Goal: Transaction & Acquisition: Purchase product/service

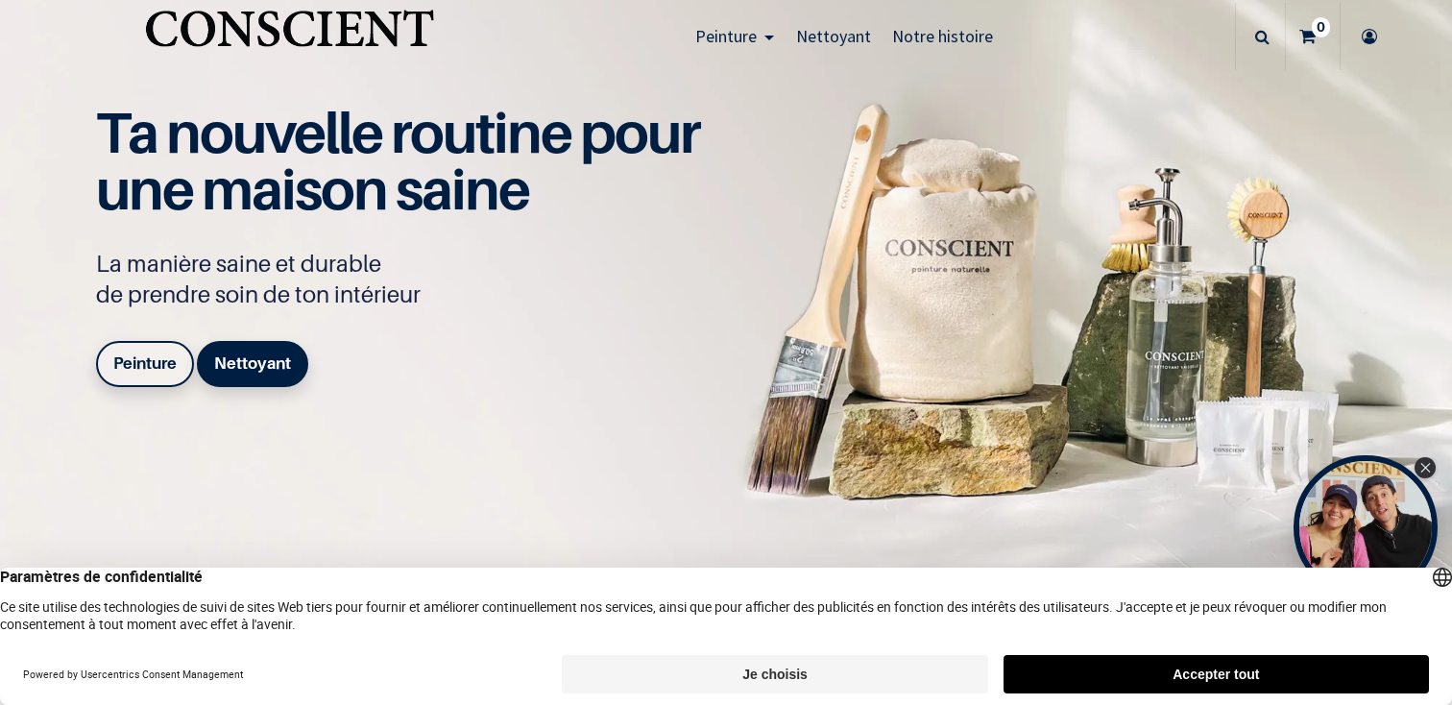
scroll to position [41, 0]
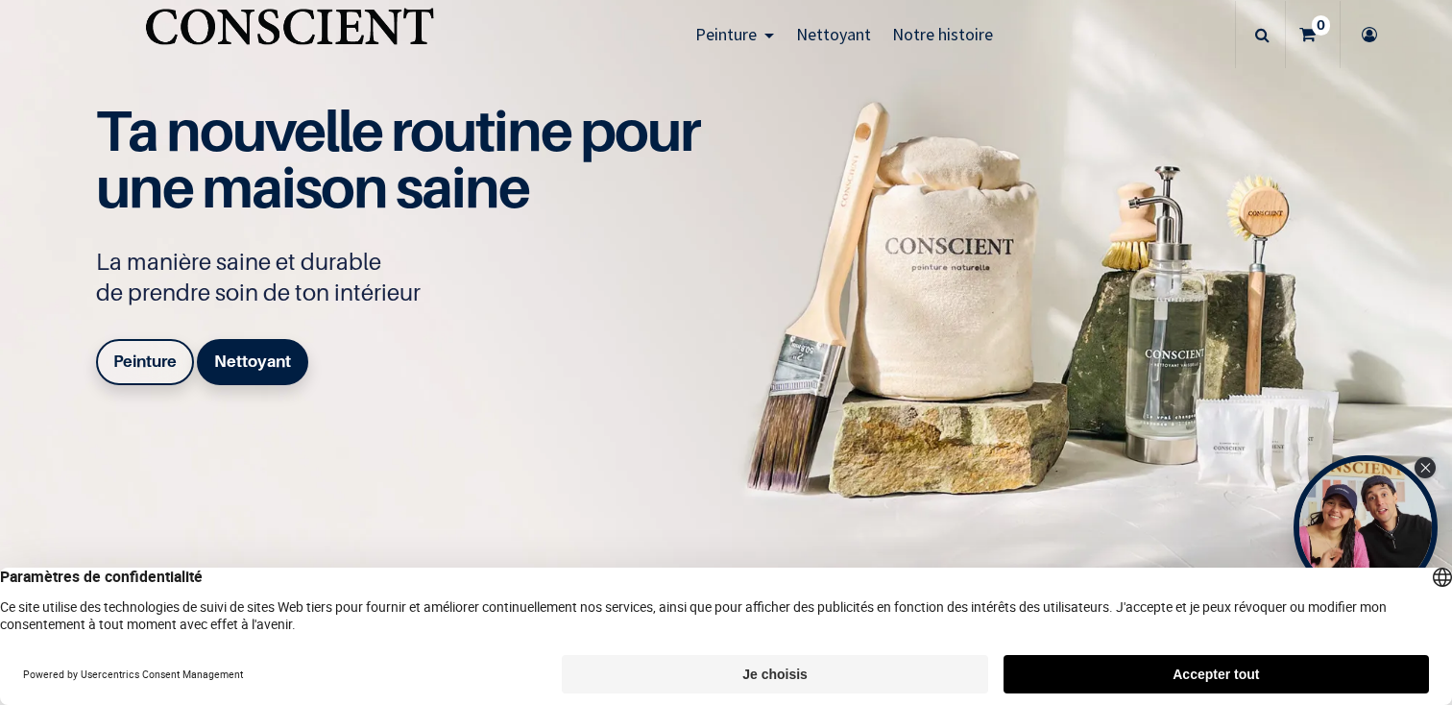
click at [164, 362] on b "Peinture" at bounding box center [144, 361] width 63 height 19
click at [1281, 674] on button "Accepter tout" at bounding box center [1216, 674] width 425 height 38
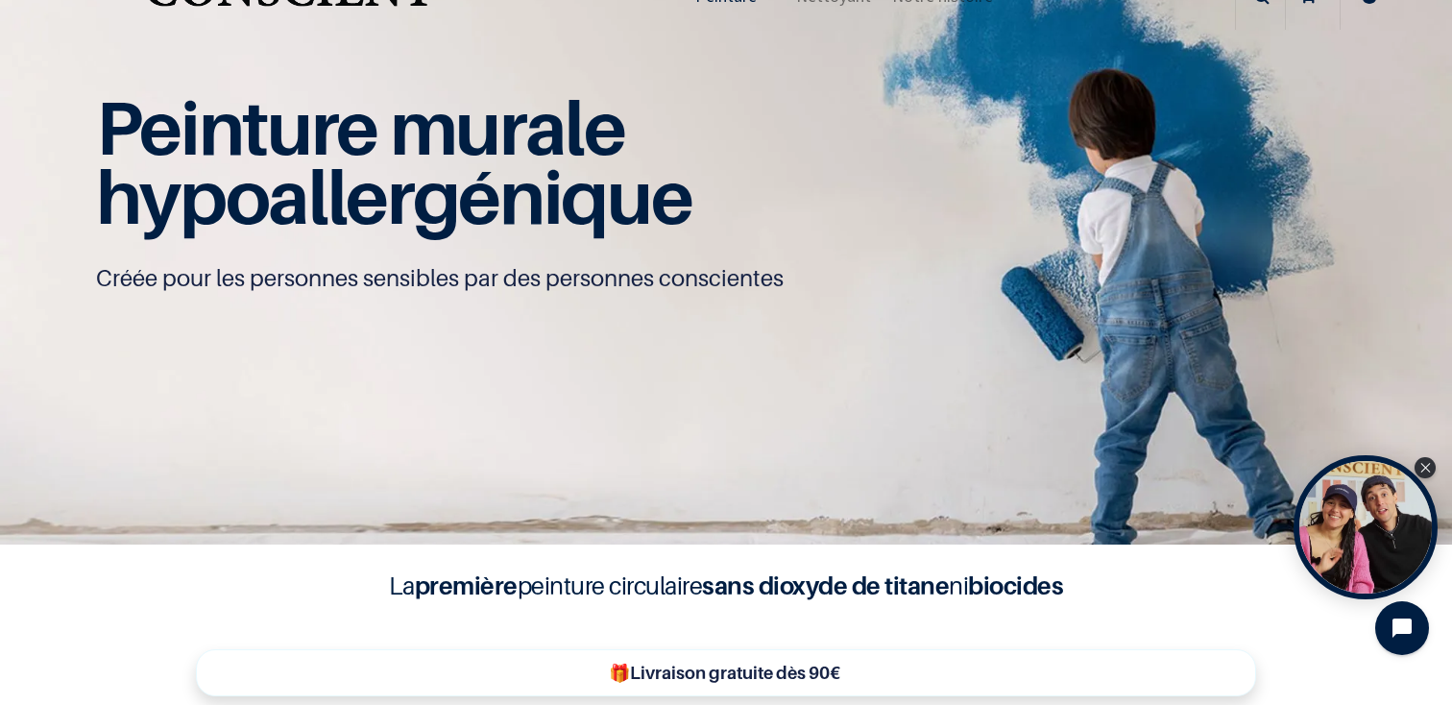
scroll to position [83, 0]
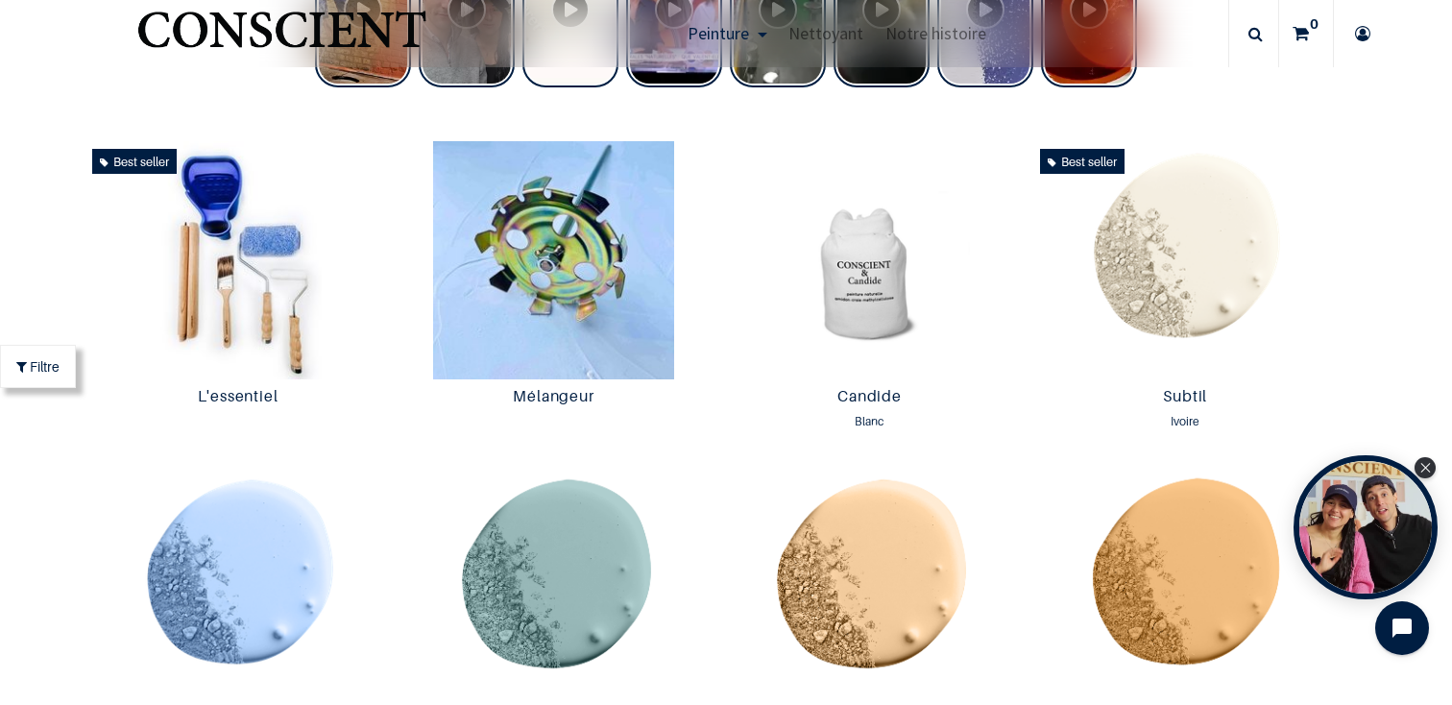
scroll to position [932, 0]
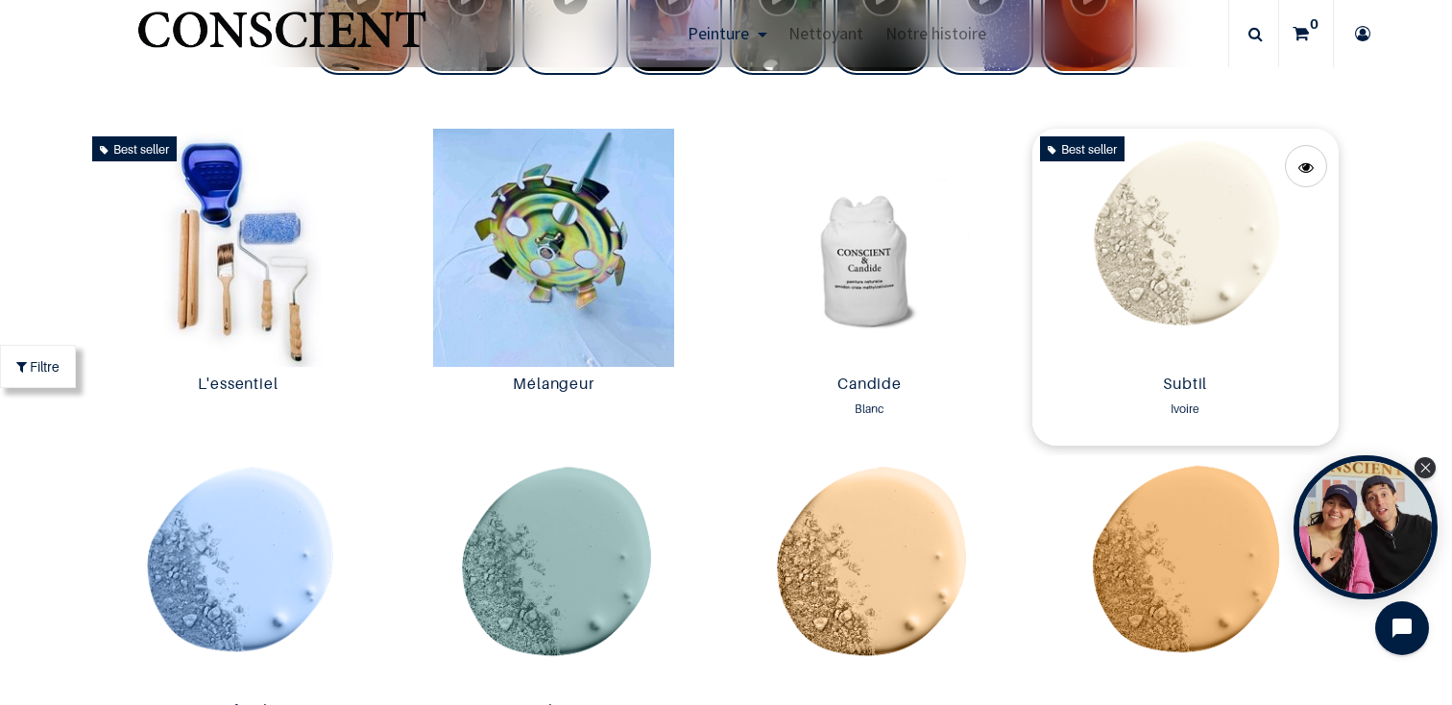
click at [1206, 306] on img at bounding box center [1185, 248] width 306 height 238
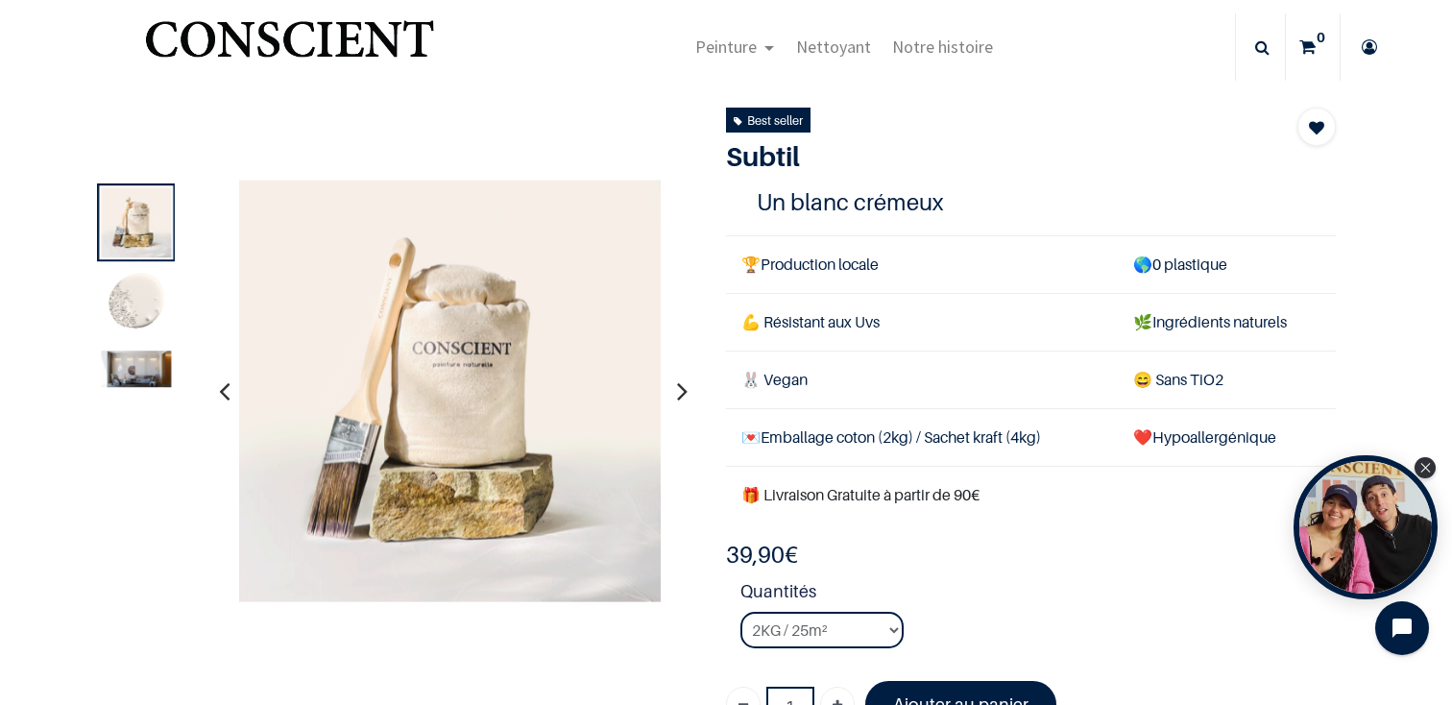
scroll to position [31, 0]
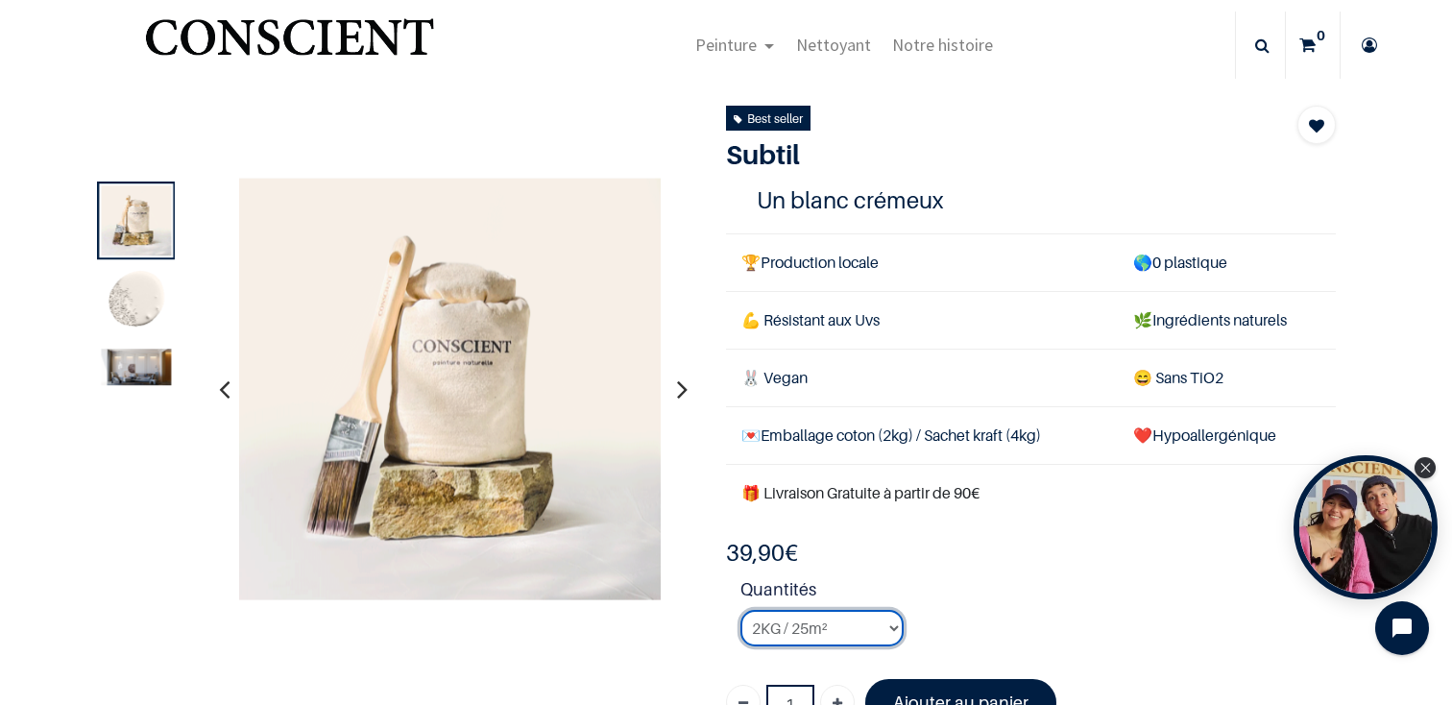
click at [883, 623] on select "2KG / 25m² 4KG / 50m² 8KG / 100m² Testeur" at bounding box center [821, 628] width 163 height 36
select select "127"
click at [740, 610] on select "2KG / 25m² 4KG / 50m² 8KG / 100m² Testeur" at bounding box center [821, 628] width 163 height 36
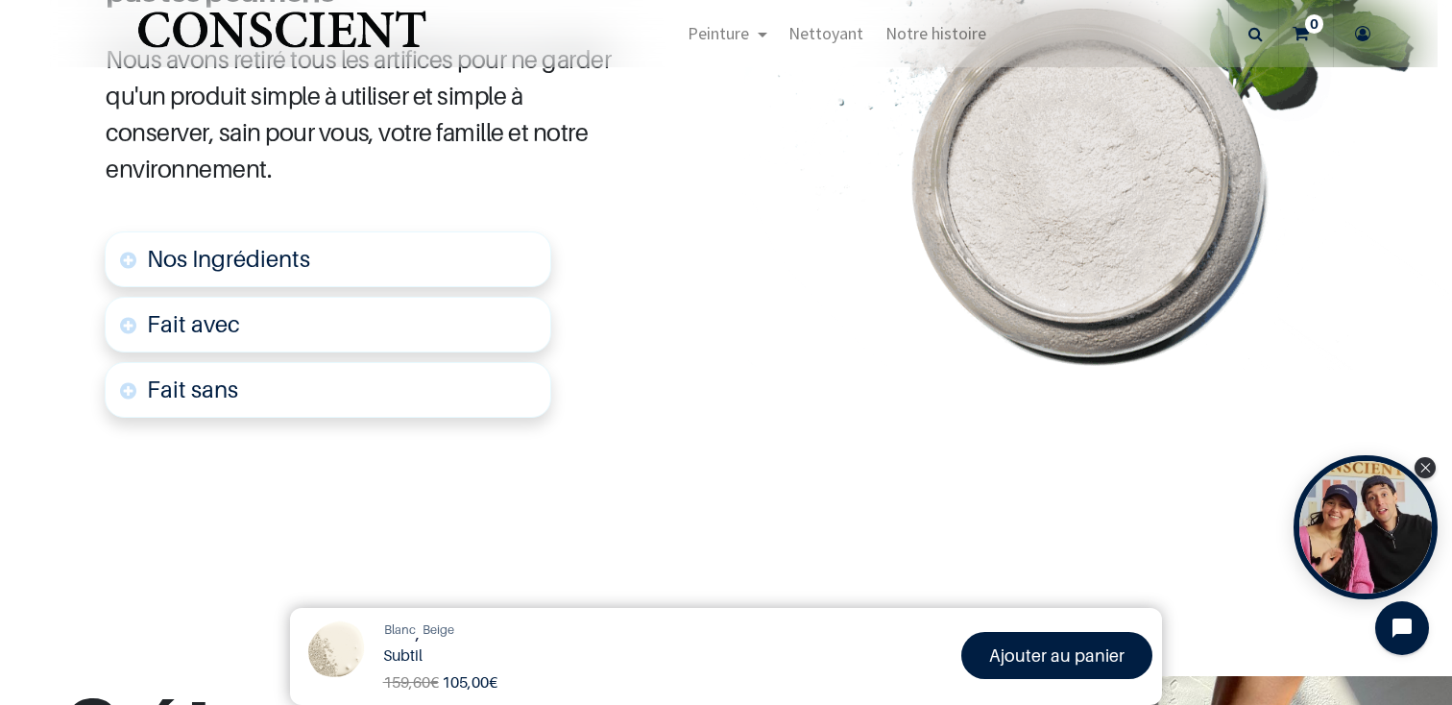
scroll to position [794, 0]
